Goal: Task Accomplishment & Management: Complete application form

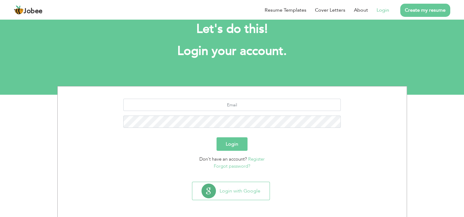
scroll to position [15, 0]
click at [217, 101] on input "text" at bounding box center [231, 104] width 217 height 12
type input "[EMAIL_ADDRESS][DOMAIN_NAME]"
click at [217, 137] on button "Login" at bounding box center [232, 143] width 31 height 13
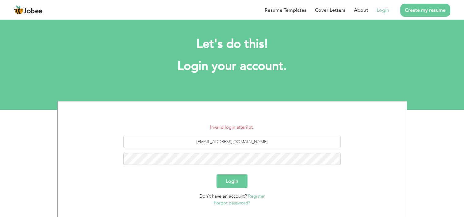
click at [226, 202] on link "Forgot password?" at bounding box center [232, 203] width 37 height 6
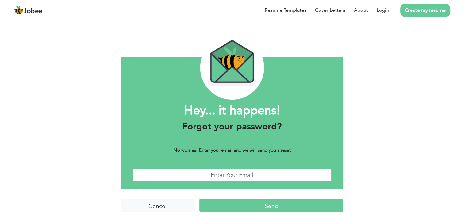
scroll to position [11, 0]
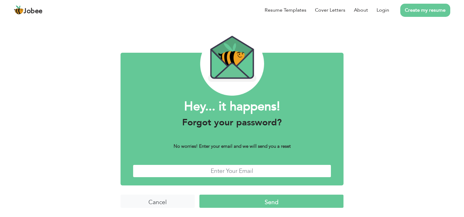
click at [209, 168] on input "text" at bounding box center [232, 171] width 198 height 13
click at [292, 169] on input "r" at bounding box center [232, 171] width 198 height 13
type input "[EMAIL_ADDRESS][DOMAIN_NAME]"
click at [250, 199] on input "Send" at bounding box center [271, 201] width 144 height 13
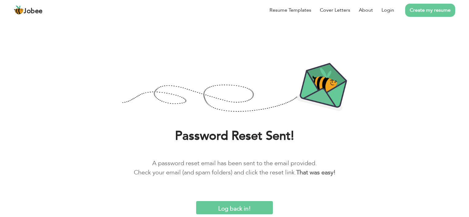
click at [230, 210] on input "Log back in!" at bounding box center [234, 207] width 77 height 13
click at [234, 210] on input "Log back in!" at bounding box center [234, 207] width 77 height 13
click at [238, 209] on input "Log back in!" at bounding box center [234, 207] width 77 height 13
click at [220, 206] on input "Log back in!" at bounding box center [234, 207] width 77 height 13
click at [428, 9] on link "Create my resume" at bounding box center [430, 10] width 50 height 13
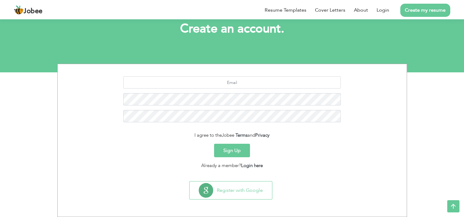
scroll to position [37, 0]
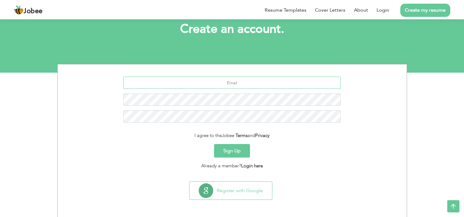
click at [232, 85] on input "text" at bounding box center [231, 83] width 217 height 12
type input "[EMAIL_ADDRESS][DOMAIN_NAME]"
click at [214, 144] on button "Sign Up" at bounding box center [232, 150] width 36 height 13
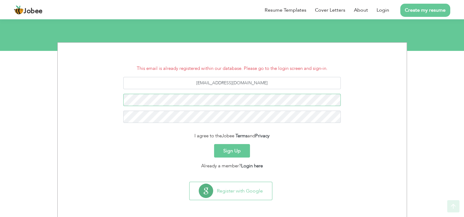
scroll to position [59, 0]
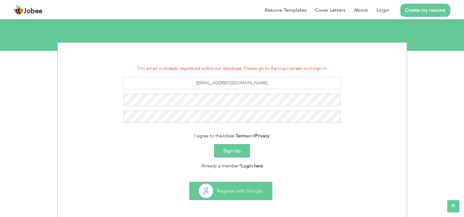
click at [225, 194] on button "Register with Google" at bounding box center [231, 191] width 83 height 18
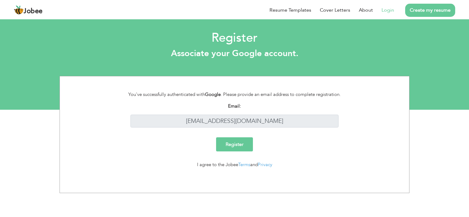
click at [227, 147] on input "Register" at bounding box center [234, 144] width 37 height 14
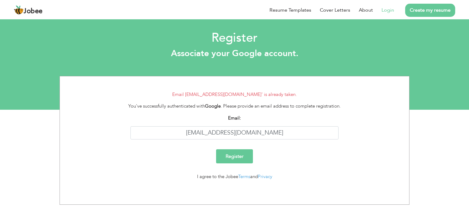
click at [237, 155] on input "Register" at bounding box center [234, 156] width 37 height 14
click at [383, 12] on link "Login" at bounding box center [387, 9] width 13 height 7
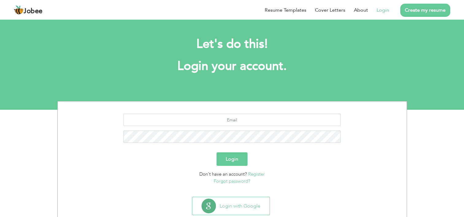
scroll to position [15, 0]
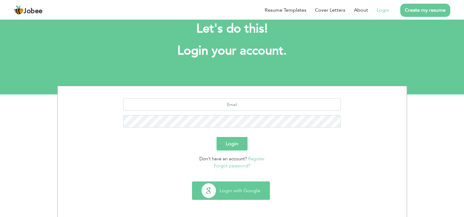
click at [237, 188] on button "Login with Google" at bounding box center [230, 191] width 77 height 18
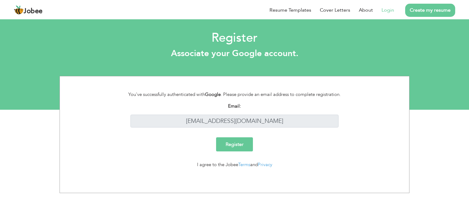
click at [225, 95] on div "You've successfully authenticated with Google . Please provide an email address…" at bounding box center [234, 94] width 227 height 7
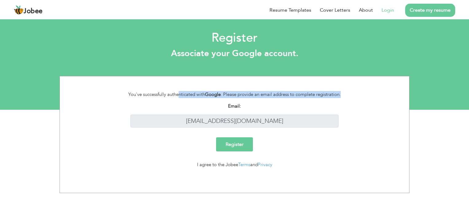
click at [225, 95] on div "You've successfully authenticated with Google . Please provide an email address…" at bounding box center [234, 94] width 227 height 7
drag, startPoint x: 225, startPoint y: 95, endPoint x: 244, endPoint y: 142, distance: 50.8
click at [244, 142] on input "Register" at bounding box center [234, 144] width 37 height 14
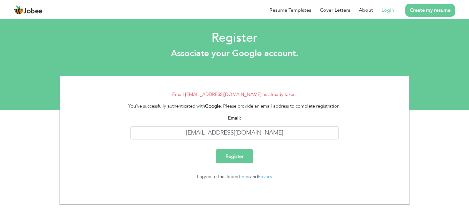
click at [387, 10] on link "Login" at bounding box center [387, 9] width 13 height 7
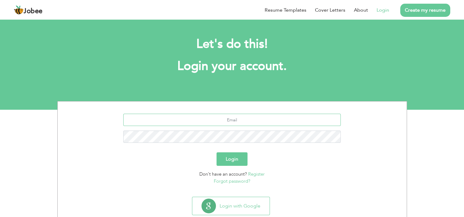
click at [226, 123] on input "text" at bounding box center [231, 120] width 217 height 12
type input "[EMAIL_ADDRESS][DOMAIN_NAME]"
click at [217, 152] on button "Login" at bounding box center [232, 158] width 31 height 13
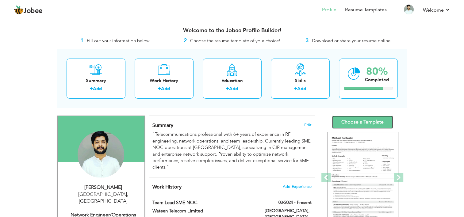
click at [369, 122] on link "Choose a Template" at bounding box center [362, 122] width 61 height 13
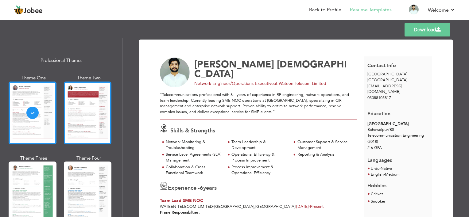
click at [87, 132] on div at bounding box center [88, 113] width 48 height 63
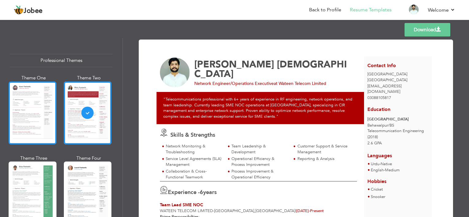
click at [51, 129] on div at bounding box center [33, 113] width 48 height 63
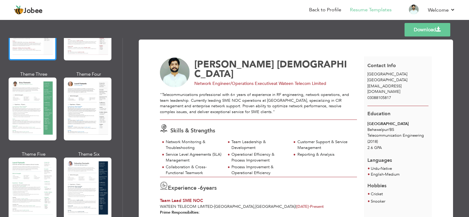
scroll to position [92, 0]
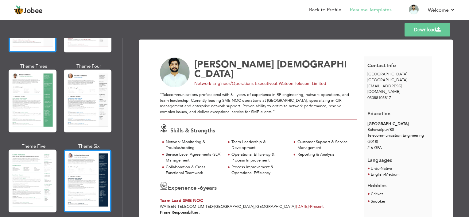
click at [86, 164] on div at bounding box center [88, 181] width 48 height 63
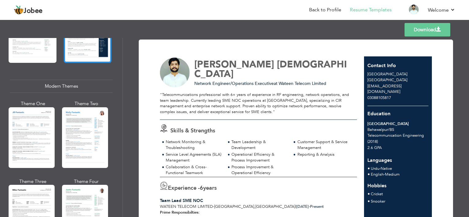
scroll to position [245, 0]
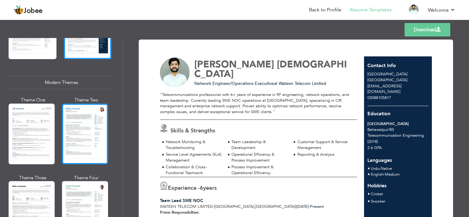
click at [71, 144] on div at bounding box center [85, 134] width 46 height 61
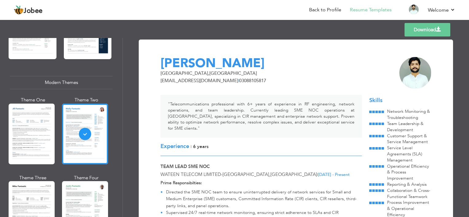
click at [37, 144] on div at bounding box center [32, 134] width 46 height 61
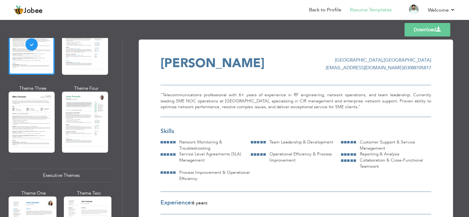
scroll to position [337, 0]
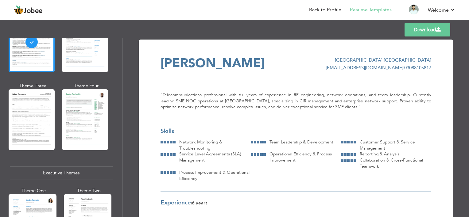
click at [72, 122] on div at bounding box center [85, 119] width 46 height 61
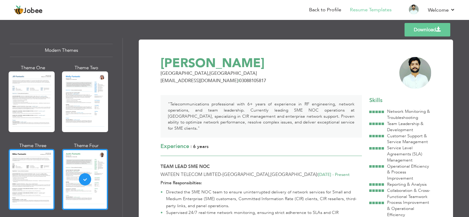
scroll to position [307, 0]
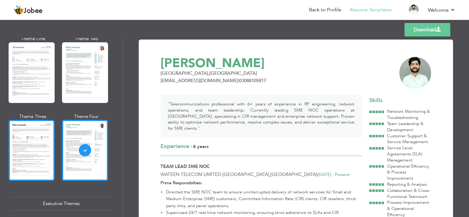
click at [30, 135] on div at bounding box center [32, 150] width 46 height 61
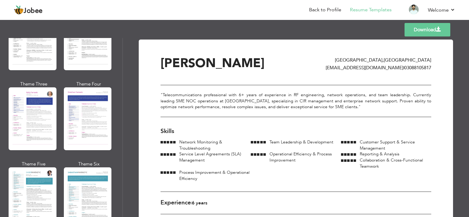
scroll to position [798, 0]
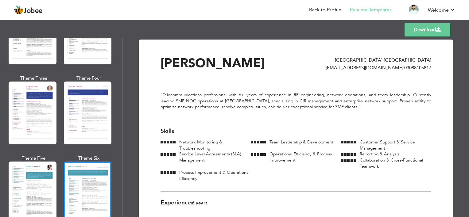
click at [74, 167] on div at bounding box center [88, 193] width 48 height 63
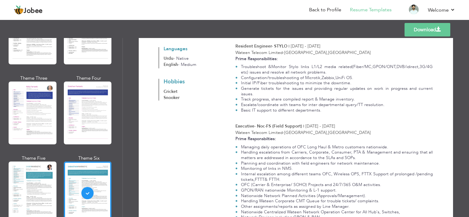
scroll to position [0, 0]
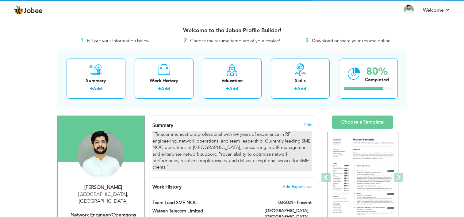
click at [260, 145] on div ""Telecommunications professional with 6+ years of experience in RF engineering,…" at bounding box center [231, 151] width 159 height 40
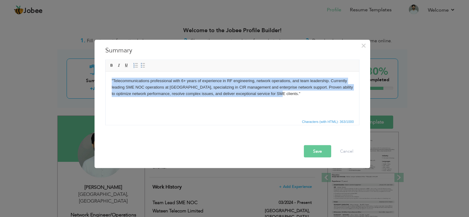
drag, startPoint x: 293, startPoint y: 93, endPoint x: 104, endPoint y: 81, distance: 189.4
click at [105, 81] on html ""Telecommunications professional with 6+ years of experience in RF engineering,…" at bounding box center [231, 86] width 253 height 31
paste body
click at [286, 96] on body ""Telecommunications professional with 6+ years of experience in RF engineering,…" at bounding box center [231, 87] width 241 height 19
drag, startPoint x: 286, startPoint y: 96, endPoint x: 206, endPoint y: 152, distance: 97.9
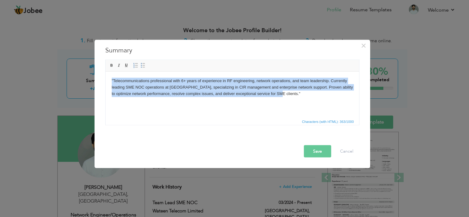
click at [105, 81] on html ""Telecommunications professional with 6+ years of experience in RF engineering,…" at bounding box center [231, 86] width 253 height 31
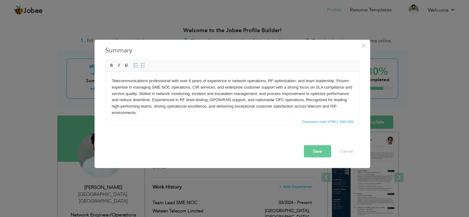
click at [317, 149] on button "Save" at bounding box center [317, 151] width 27 height 12
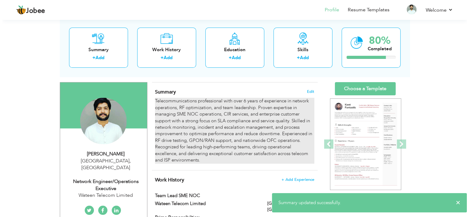
scroll to position [31, 0]
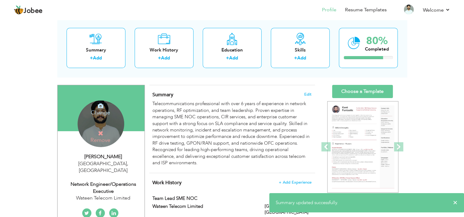
click at [103, 181] on div "Network Engineer/Operations Executive" at bounding box center [103, 188] width 82 height 14
type input "[PERSON_NAME]"
type input "[DEMOGRAPHIC_DATA]"
type input "03088105817"
select select "number:166"
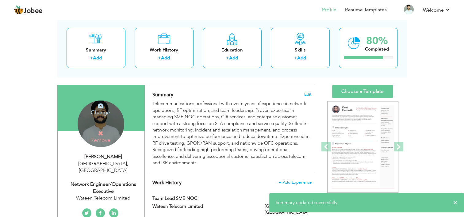
type input "[GEOGRAPHIC_DATA]"
select select "number:8"
type input "Wateen Telecom Limited"
type input "Network Engineer/Operations Executive"
type input "https://www.linkedin.com/in/rao-dil-muhammad-531591172"
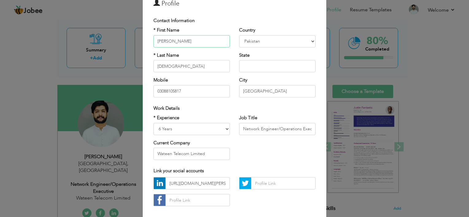
scroll to position [61, 0]
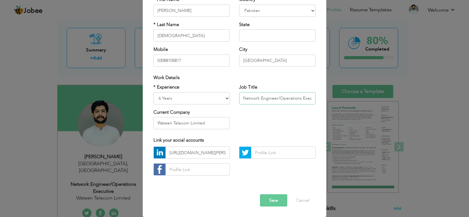
click at [254, 101] on input "Network Engineer/Operations Executive" at bounding box center [277, 98] width 76 height 12
paste input "Team Lead – Network Operations (SME NOC)"
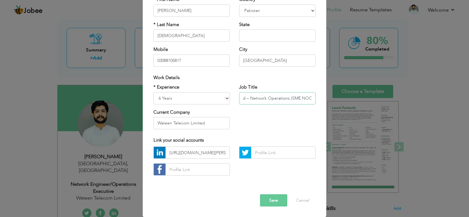
type input "Team Lead – Network Operations (SME NOC)"
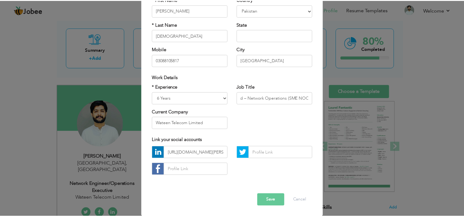
scroll to position [0, 0]
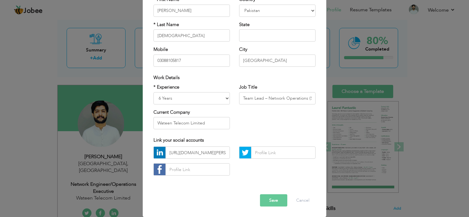
click at [272, 195] on button "Save" at bounding box center [273, 200] width 27 height 12
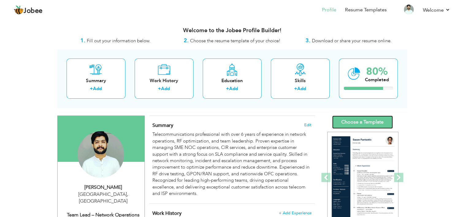
click at [350, 119] on link "Choose a Template" at bounding box center [362, 122] width 61 height 13
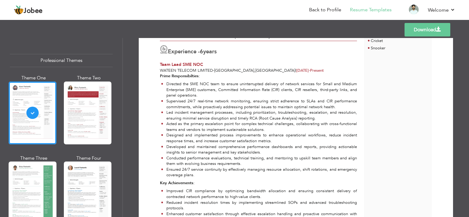
scroll to position [184, 0]
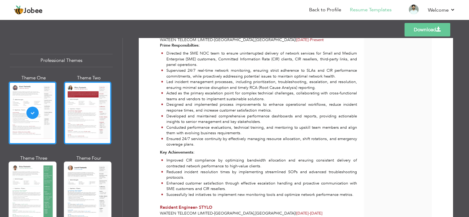
click at [84, 124] on div at bounding box center [88, 113] width 48 height 63
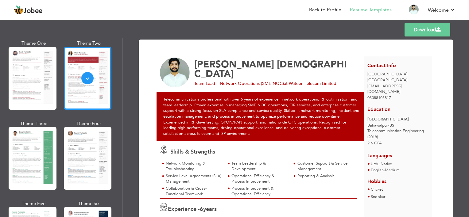
scroll to position [61, 0]
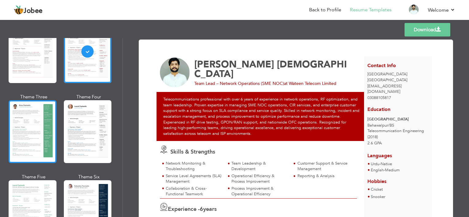
click at [41, 130] on div at bounding box center [33, 131] width 48 height 63
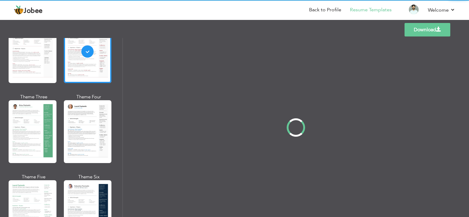
click at [77, 134] on div "Professional Themes Theme One Theme Two Theme Three Theme Four" at bounding box center [234, 127] width 469 height 179
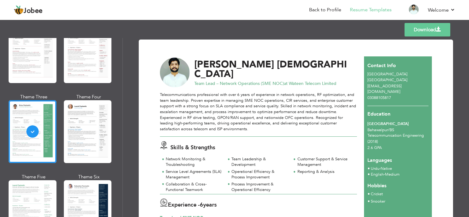
click at [77, 134] on div at bounding box center [88, 131] width 48 height 63
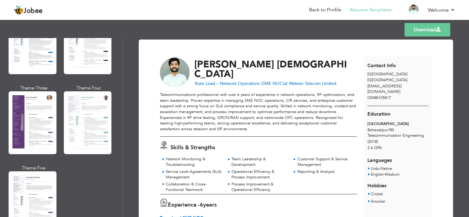
scroll to position [521, 0]
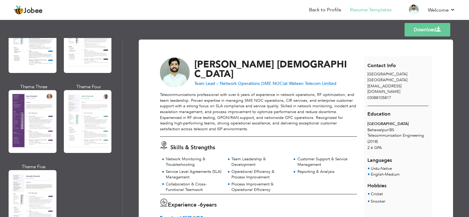
click at [77, 134] on div at bounding box center [88, 121] width 48 height 63
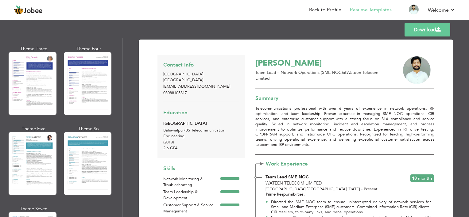
scroll to position [828, 0]
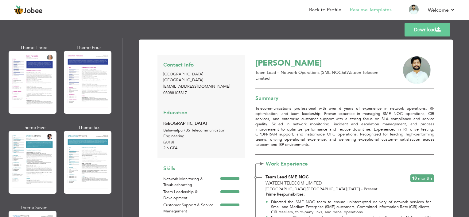
click at [77, 134] on div at bounding box center [88, 162] width 48 height 63
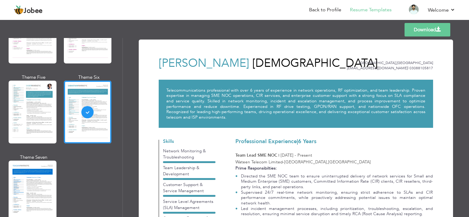
scroll to position [890, 0]
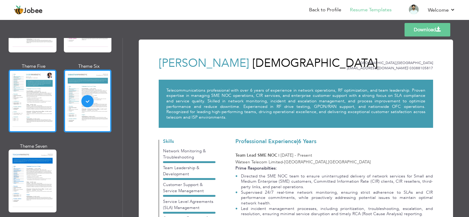
click at [47, 103] on div at bounding box center [33, 101] width 48 height 63
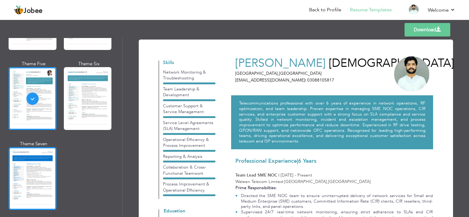
scroll to position [888, 0]
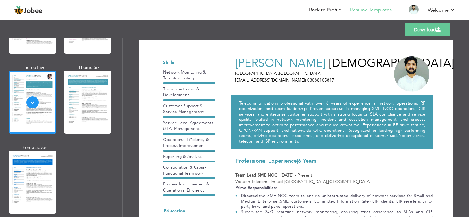
click at [415, 29] on link "Download" at bounding box center [427, 29] width 46 height 13
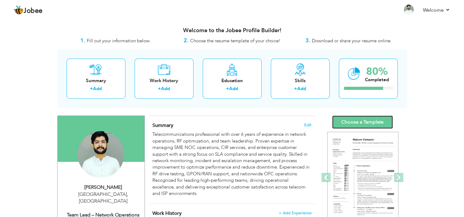
click at [351, 125] on link "Choose a Template" at bounding box center [362, 122] width 61 height 13
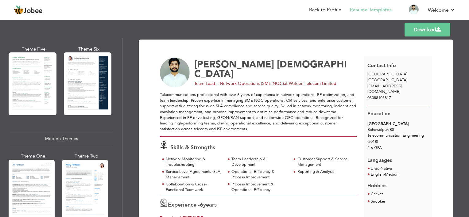
scroll to position [215, 0]
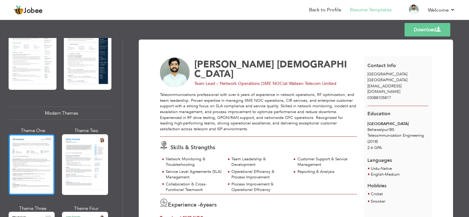
click at [18, 159] on div at bounding box center [32, 164] width 46 height 61
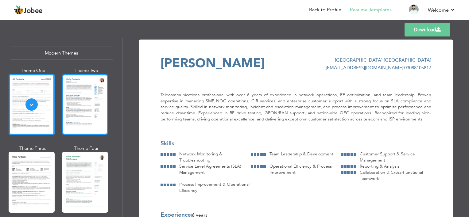
scroll to position [276, 0]
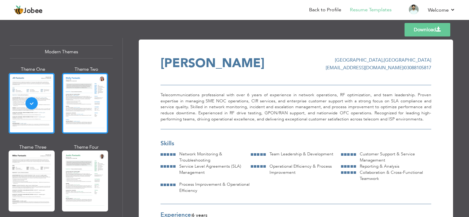
click at [74, 110] on div at bounding box center [85, 103] width 46 height 61
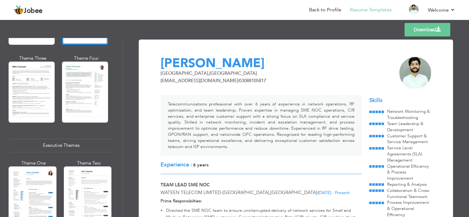
scroll to position [368, 0]
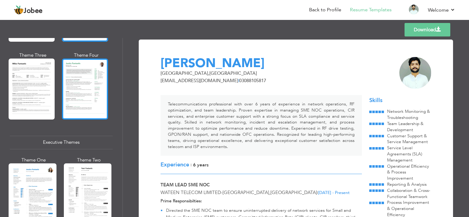
click at [74, 88] on div at bounding box center [85, 89] width 46 height 61
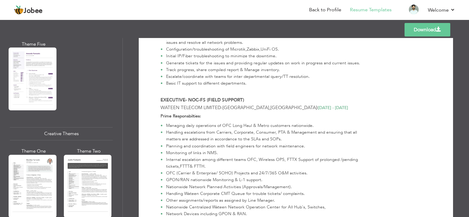
scroll to position [706, 0]
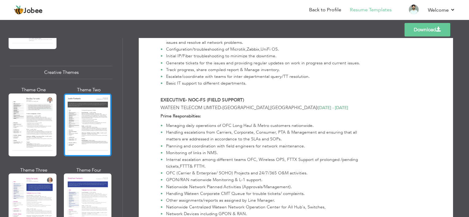
click at [87, 125] on div at bounding box center [88, 125] width 48 height 63
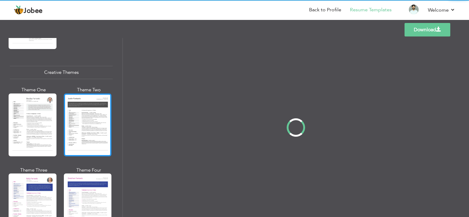
scroll to position [0, 0]
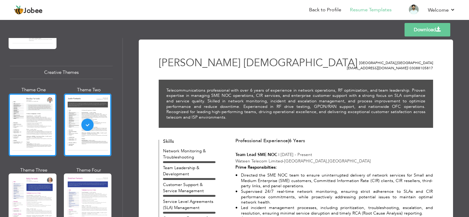
click at [26, 126] on div at bounding box center [33, 125] width 48 height 63
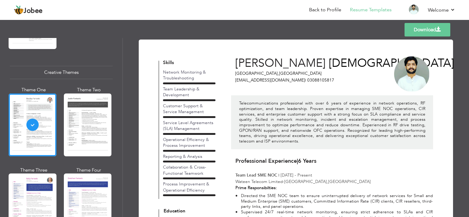
click at [408, 33] on link "Download" at bounding box center [427, 29] width 46 height 13
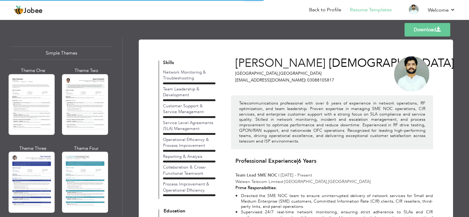
scroll to position [1011, 0]
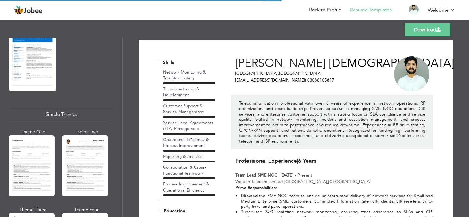
drag, startPoint x: 46, startPoint y: 144, endPoint x: 6, endPoint y: 119, distance: 47.6
click at [6, 119] on div "Professional Themes Theme One Theme Two Theme Three Theme Six" at bounding box center [61, 127] width 122 height 179
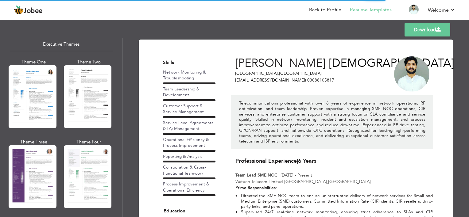
scroll to position [459, 0]
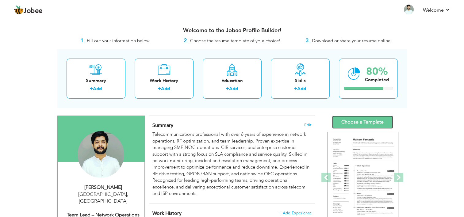
click at [362, 124] on link "Choose a Template" at bounding box center [362, 122] width 61 height 13
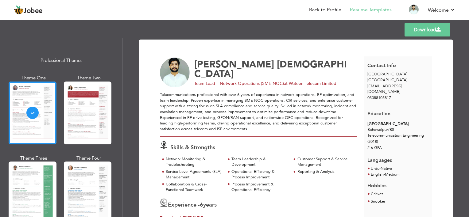
scroll to position [31, 0]
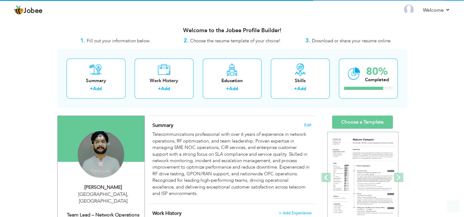
click at [103, 149] on div "Change Remove" at bounding box center [101, 154] width 47 height 47
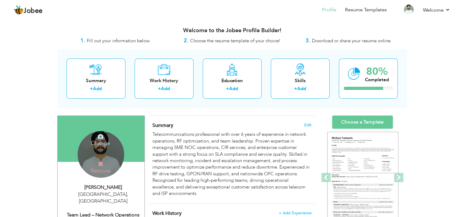
click at [101, 142] on h4 "Change" at bounding box center [101, 139] width 44 height 15
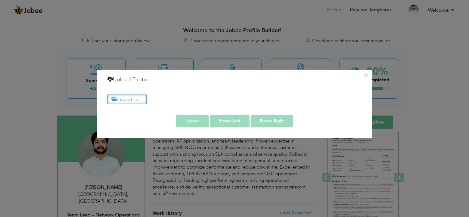
click at [131, 101] on label "Browse File ..." at bounding box center [126, 99] width 39 height 10
click at [0, 0] on input "Browse File ..." at bounding box center [0, 0] width 0 height 0
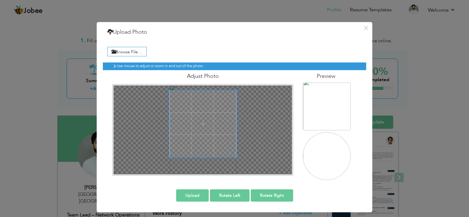
click at [203, 86] on div at bounding box center [203, 130] width 178 height 89
click at [207, 133] on span at bounding box center [202, 123] width 67 height 67
click at [317, 159] on img at bounding box center [327, 161] width 48 height 64
click at [323, 110] on img at bounding box center [327, 112] width 48 height 64
click at [197, 196] on button "Upload" at bounding box center [192, 195] width 33 height 12
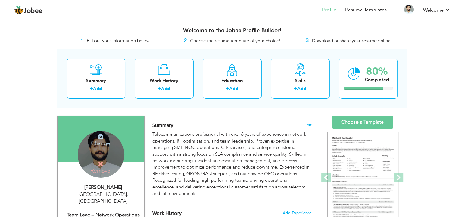
click at [99, 156] on div "Change Remove" at bounding box center [101, 154] width 47 height 47
click at [98, 140] on h4 "Change" at bounding box center [101, 139] width 44 height 15
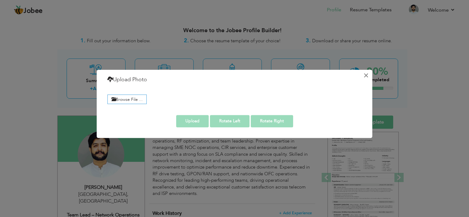
click at [364, 74] on button "×" at bounding box center [366, 76] width 10 height 10
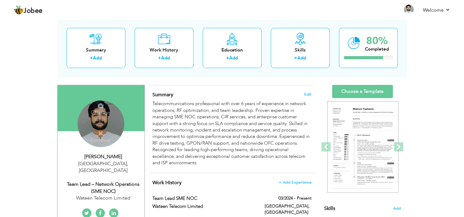
click at [109, 113] on h4 "Change" at bounding box center [101, 108] width 44 height 15
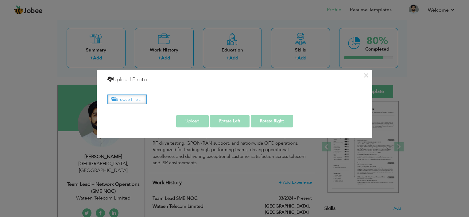
click at [136, 103] on label "Browse File ..." at bounding box center [126, 99] width 39 height 10
click at [0, 0] on input "Browse File ..." at bounding box center [0, 0] width 0 height 0
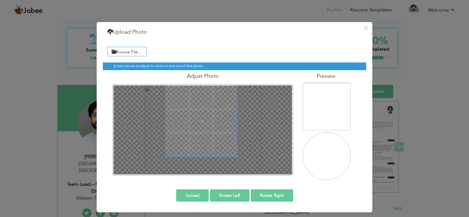
click at [202, 111] on span at bounding box center [201, 121] width 71 height 71
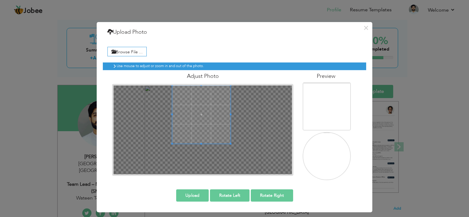
click at [200, 143] on span at bounding box center [201, 144] width 2 height 2
click at [197, 133] on span at bounding box center [200, 115] width 58 height 58
click at [188, 196] on button "Upload" at bounding box center [192, 195] width 33 height 12
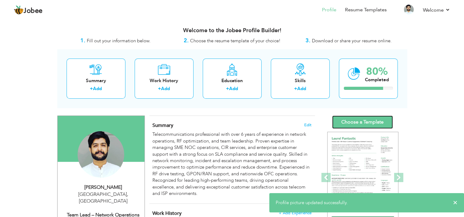
click at [354, 124] on link "Choose a Template" at bounding box center [362, 122] width 61 height 13
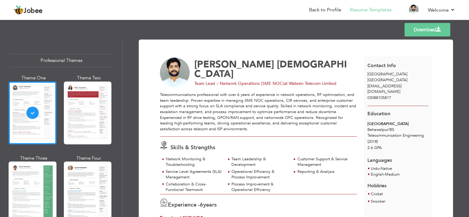
click at [419, 32] on link "Download" at bounding box center [427, 29] width 46 height 13
